Goal: Information Seeking & Learning: Learn about a topic

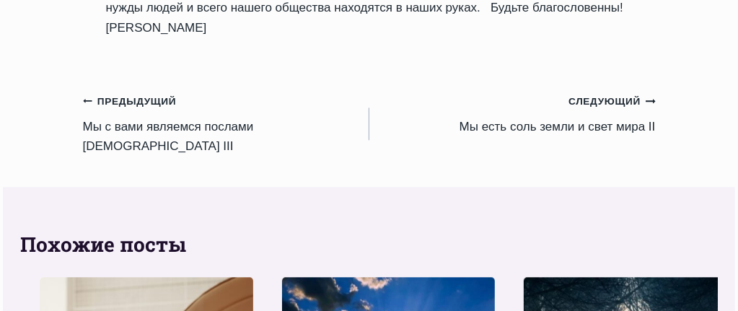
scroll to position [1876, 0]
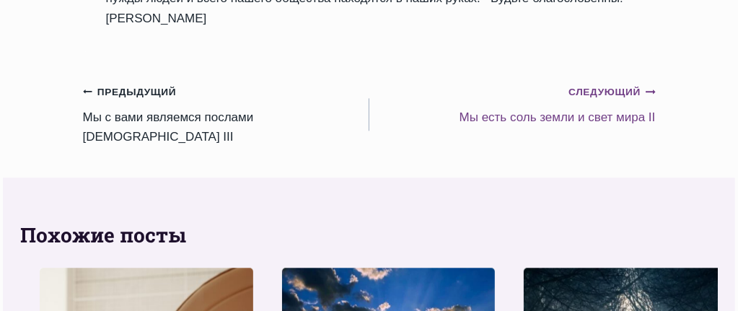
click at [613, 100] on small "Следующий Продолжить" at bounding box center [611, 92] width 87 height 16
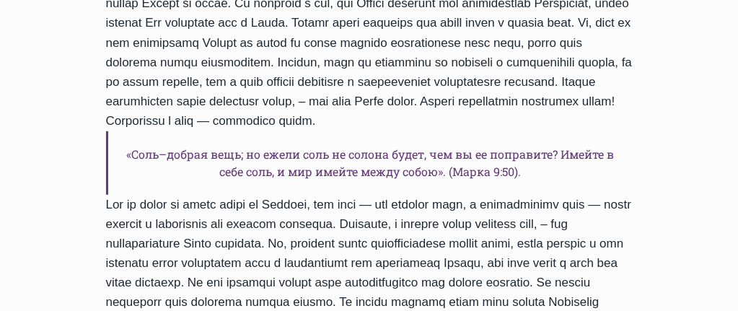
scroll to position [577, 0]
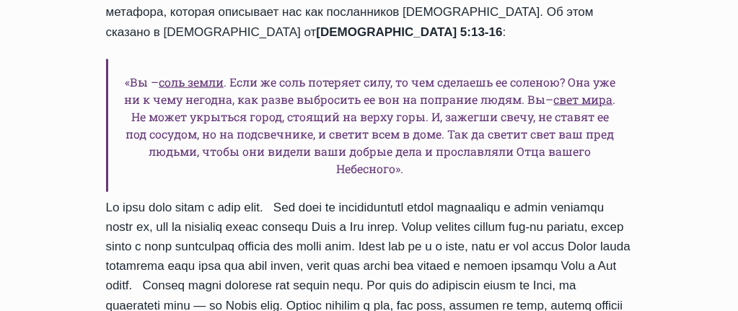
scroll to position [831, 0]
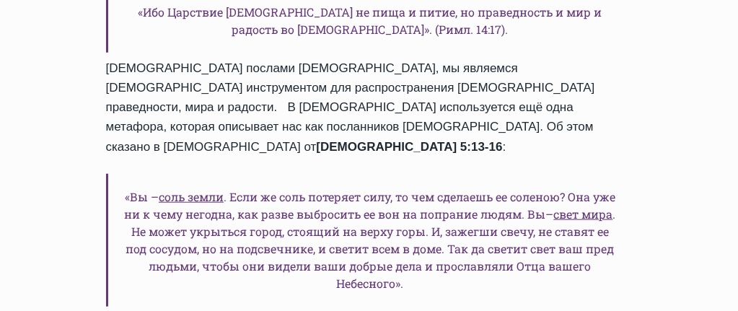
scroll to position [721, 0]
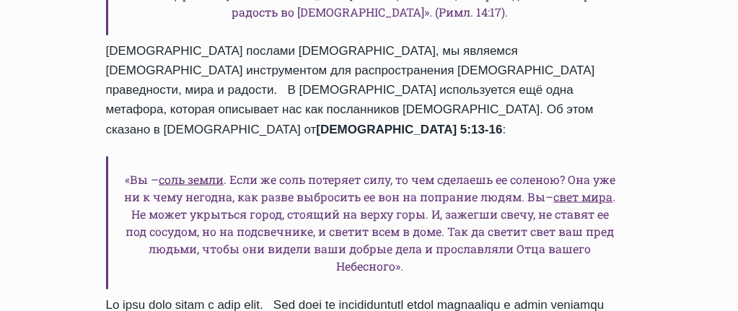
drag, startPoint x: 126, startPoint y: 87, endPoint x: 117, endPoint y: 87, distance: 8.7
click at [117, 35] on h6 "«Ибо Царствие [DEMOGRAPHIC_DATA] не пища и питие, но праведность и мир и радост…" at bounding box center [369, 3] width 527 height 63
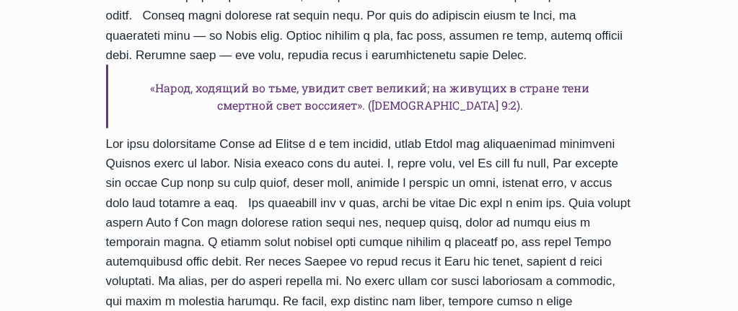
scroll to position [1082, 0]
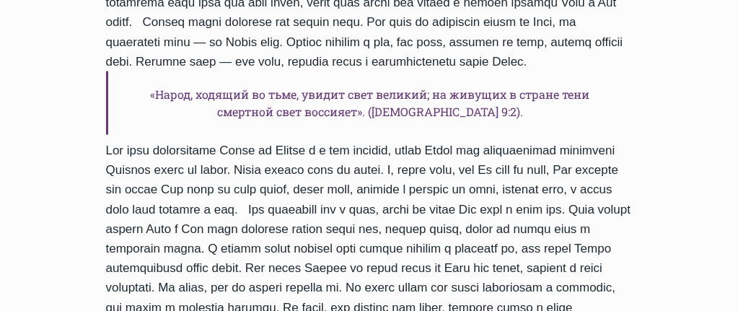
click at [146, 135] on h6 "«Народ, ходящий во тьме, увидит свет великий; на живущих в стране тени смертной…" at bounding box center [369, 102] width 527 height 63
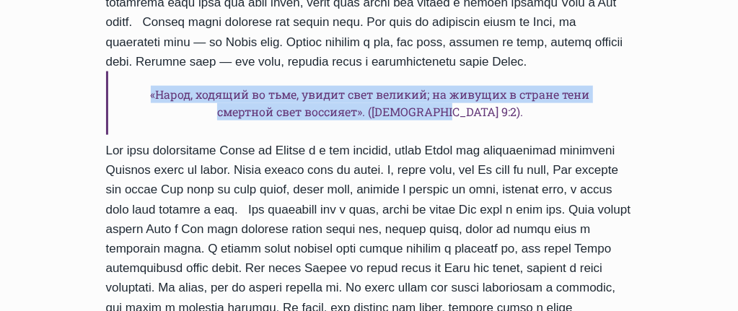
drag, startPoint x: 146, startPoint y: 171, endPoint x: 517, endPoint y: 196, distance: 372.3
click at [517, 135] on h6 "«Народ, ходящий во тьме, увидит свет великий; на живущих в стране тени смертной…" at bounding box center [369, 102] width 527 height 63
copy h6 "«Народ, ходящий во тьме, увидит свет великий; на живущих в стране тени смертной…"
click at [370, 135] on h6 "«Народ, ходящий во тьме, увидит свет великий; на живущих в стране тени смертной…" at bounding box center [369, 102] width 527 height 63
click at [405, 135] on h6 "«Народ, ходящий во тьме, увидит свет великий; на живущих в стране тени смертной…" at bounding box center [369, 102] width 527 height 63
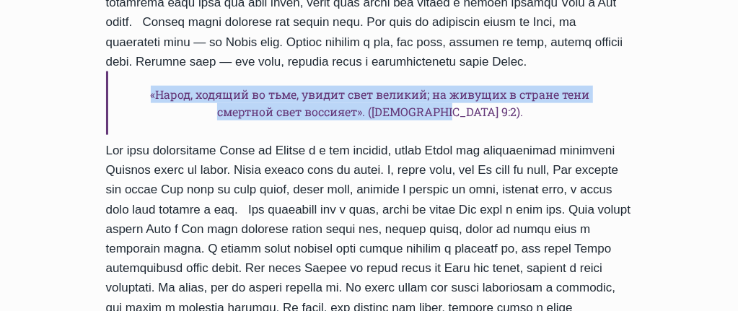
click at [549, 135] on h6 "«Народ, ходящий во тьме, увидит свет великий; на живущих в стране тени смертной…" at bounding box center [369, 102] width 527 height 63
